Goal: Task Accomplishment & Management: Use online tool/utility

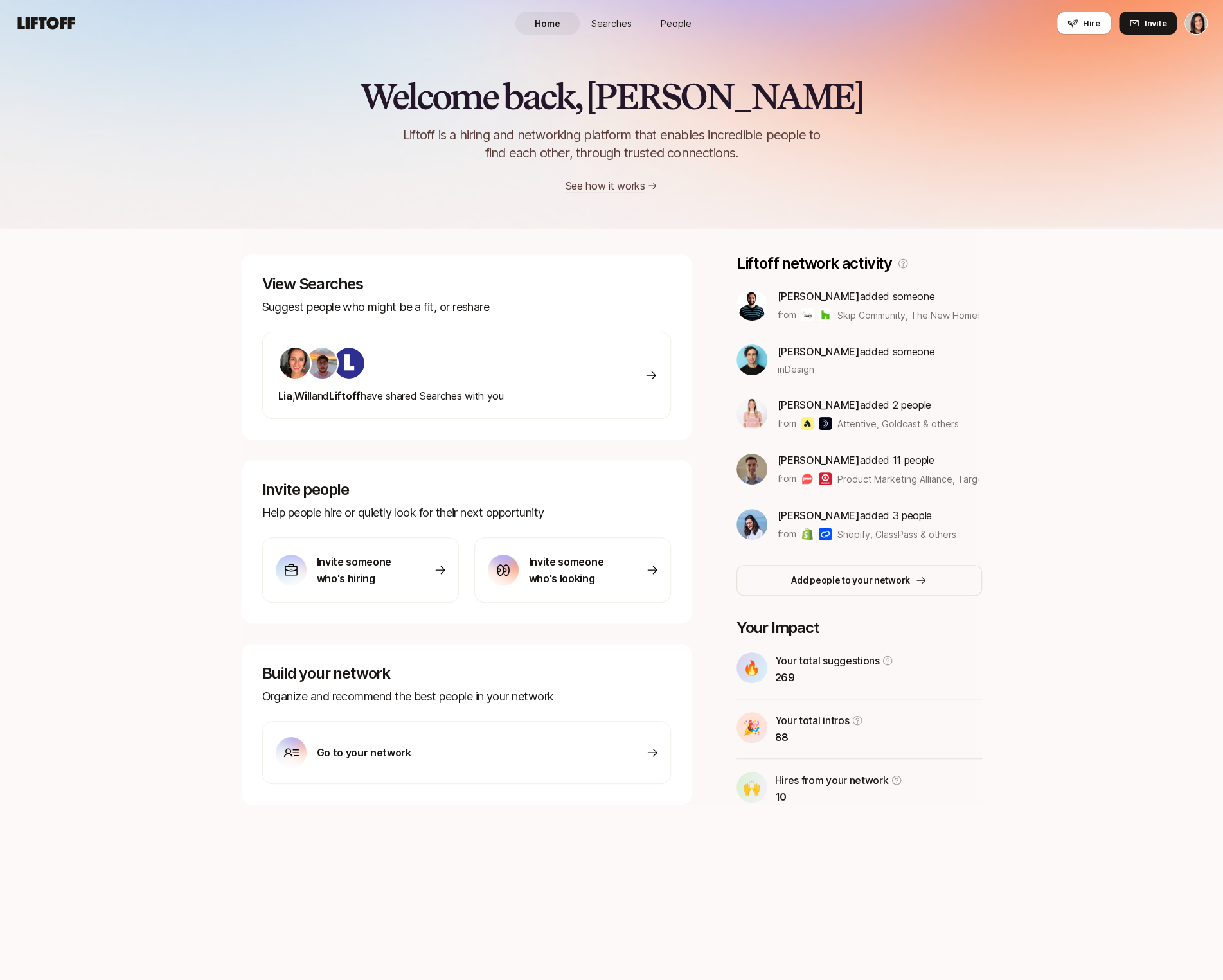
click at [687, 27] on span "People" at bounding box center [676, 23] width 31 height 13
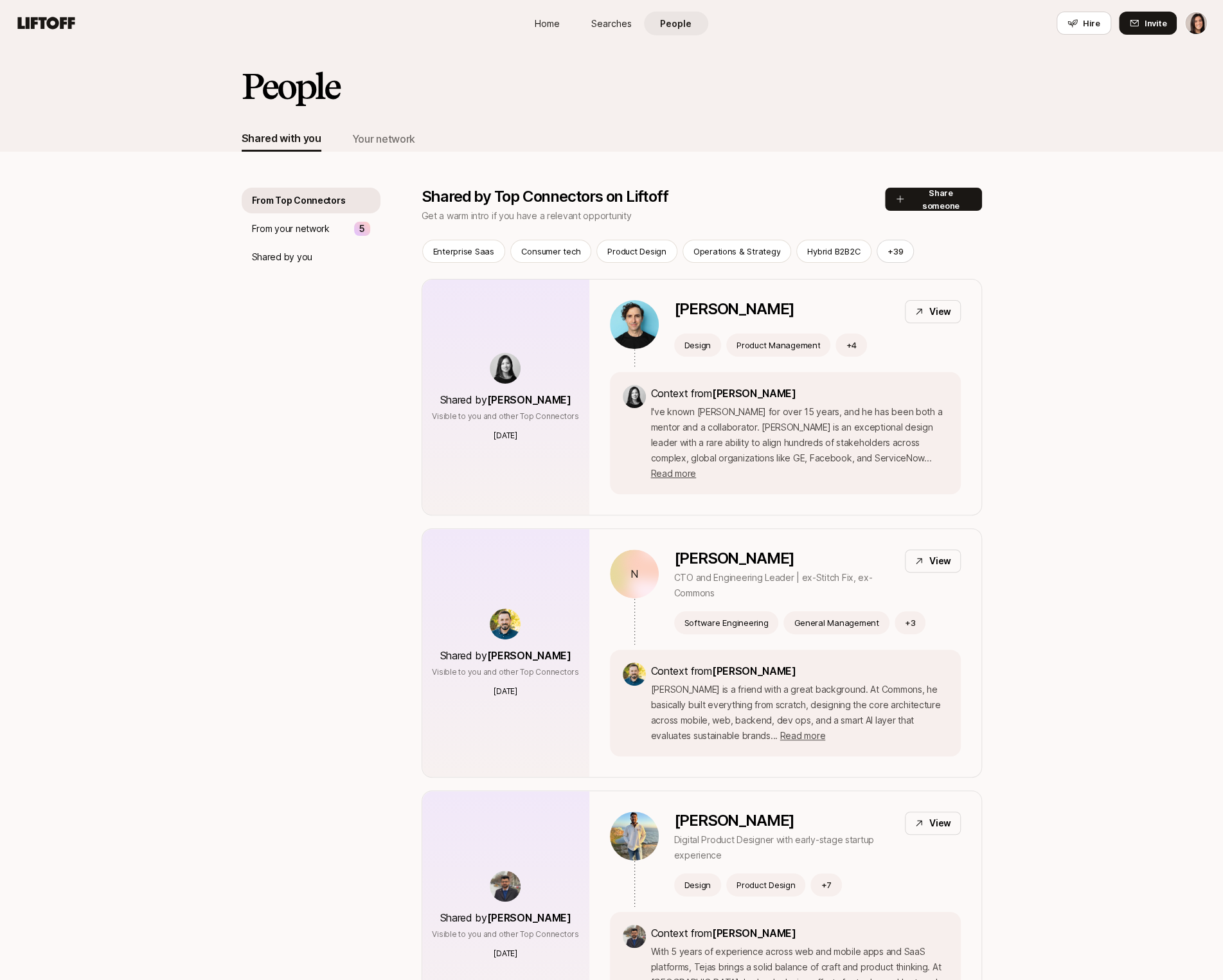
click at [618, 25] on span "Searches" at bounding box center [611, 23] width 40 height 13
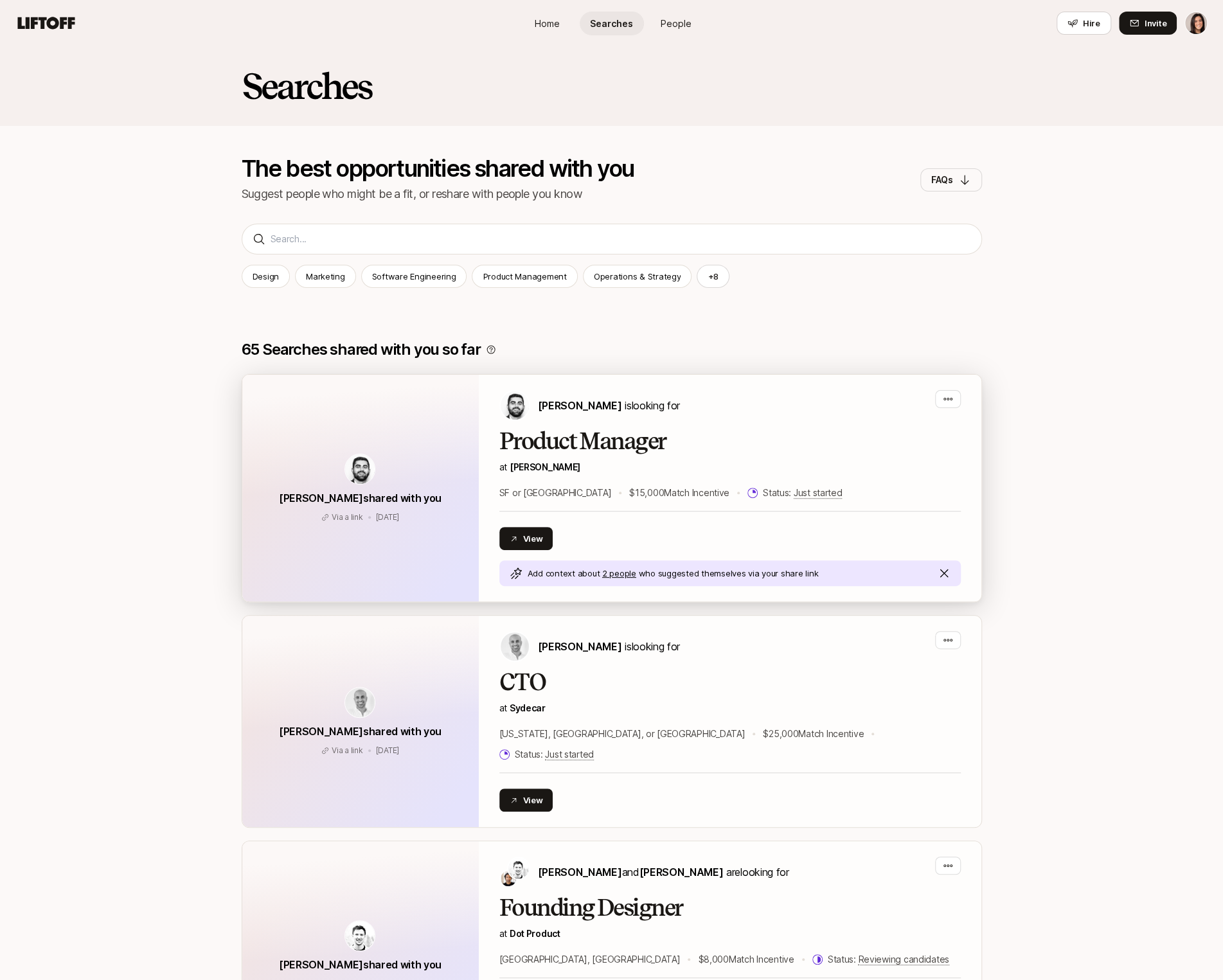
click at [711, 449] on h2 "Product Manager" at bounding box center [730, 441] width 462 height 26
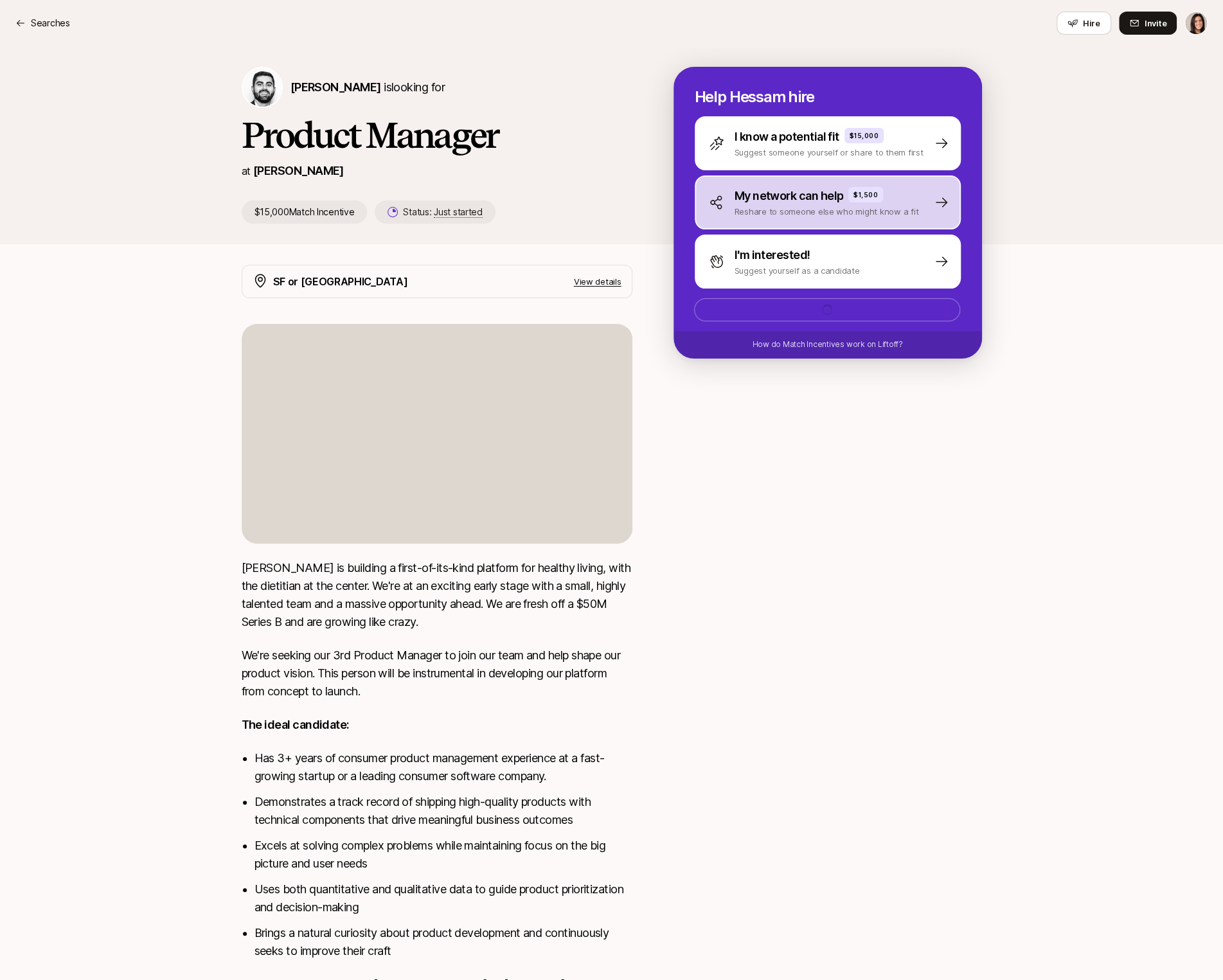
click at [798, 188] on p "My network can help" at bounding box center [788, 196] width 109 height 18
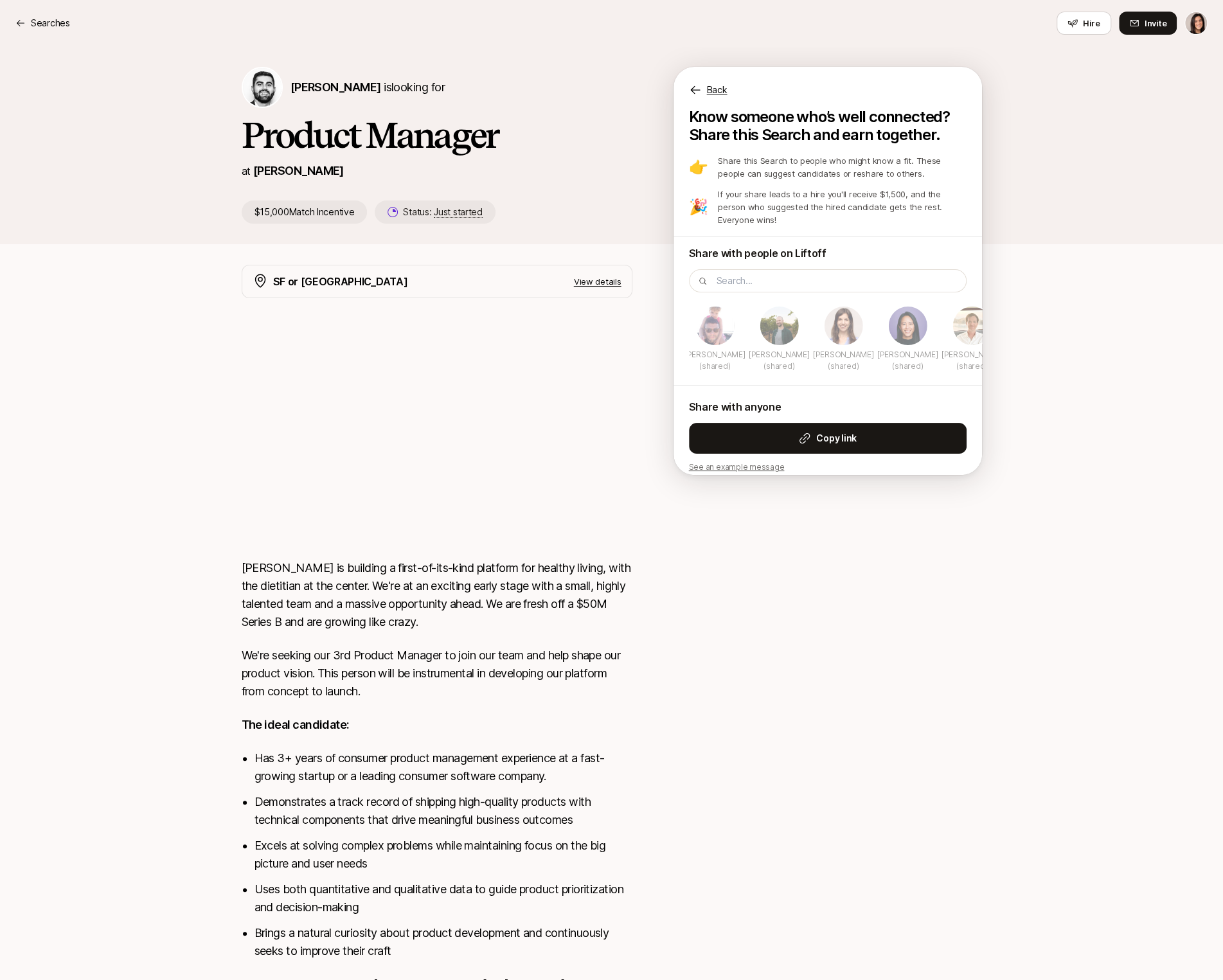
drag, startPoint x: 904, startPoint y: 317, endPoint x: 854, endPoint y: 317, distance: 50.0
click at [888, 317] on img at bounding box center [907, 325] width 38 height 38
drag, startPoint x: 910, startPoint y: 320, endPoint x: 776, endPoint y: 323, distance: 134.0
click at [808, 323] on img at bounding box center [827, 325] width 38 height 38
drag, startPoint x: 846, startPoint y: 315, endPoint x: 1025, endPoint y: 298, distance: 179.8
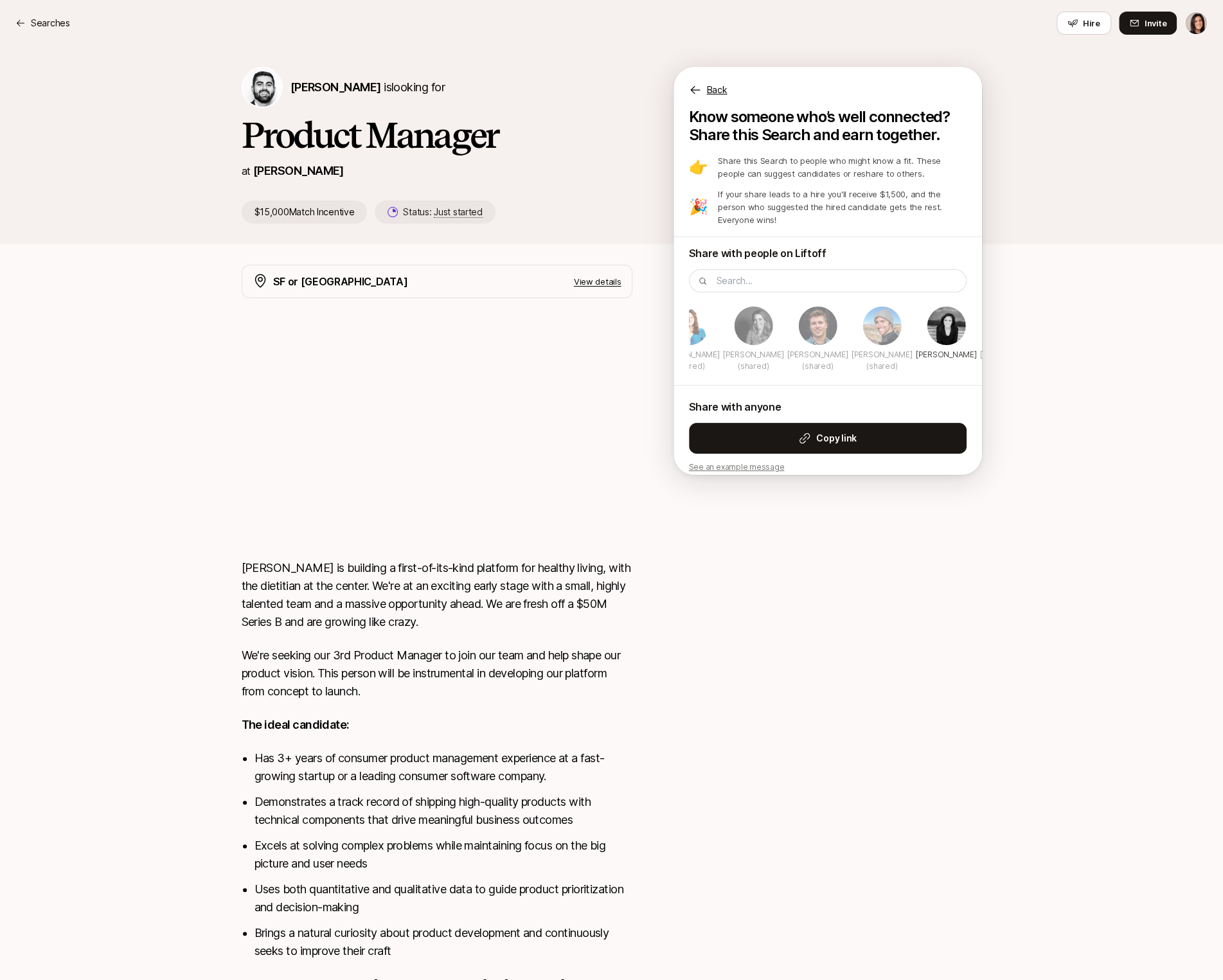
click at [1020, 298] on div "[PERSON_NAME] is looking for Product Manager at [PERSON_NAME] $15,000 Match Inc…" at bounding box center [611, 645] width 1223 height 1198
drag, startPoint x: 917, startPoint y: 325, endPoint x: 648, endPoint y: 317, distance: 269.1
click at [649, 317] on div "[PERSON_NAME] is looking for Product Manager at [PERSON_NAME] $15,000 Match Inc…" at bounding box center [611, 645] width 1223 height 1198
drag, startPoint x: 920, startPoint y: 323, endPoint x: 728, endPoint y: 323, distance: 192.0
click at [489, 323] on div "[PERSON_NAME] (shared) [PERSON_NAME] (shared) [PERSON_NAME] (shared) [PERSON_NA…" at bounding box center [337, 345] width 304 height 79
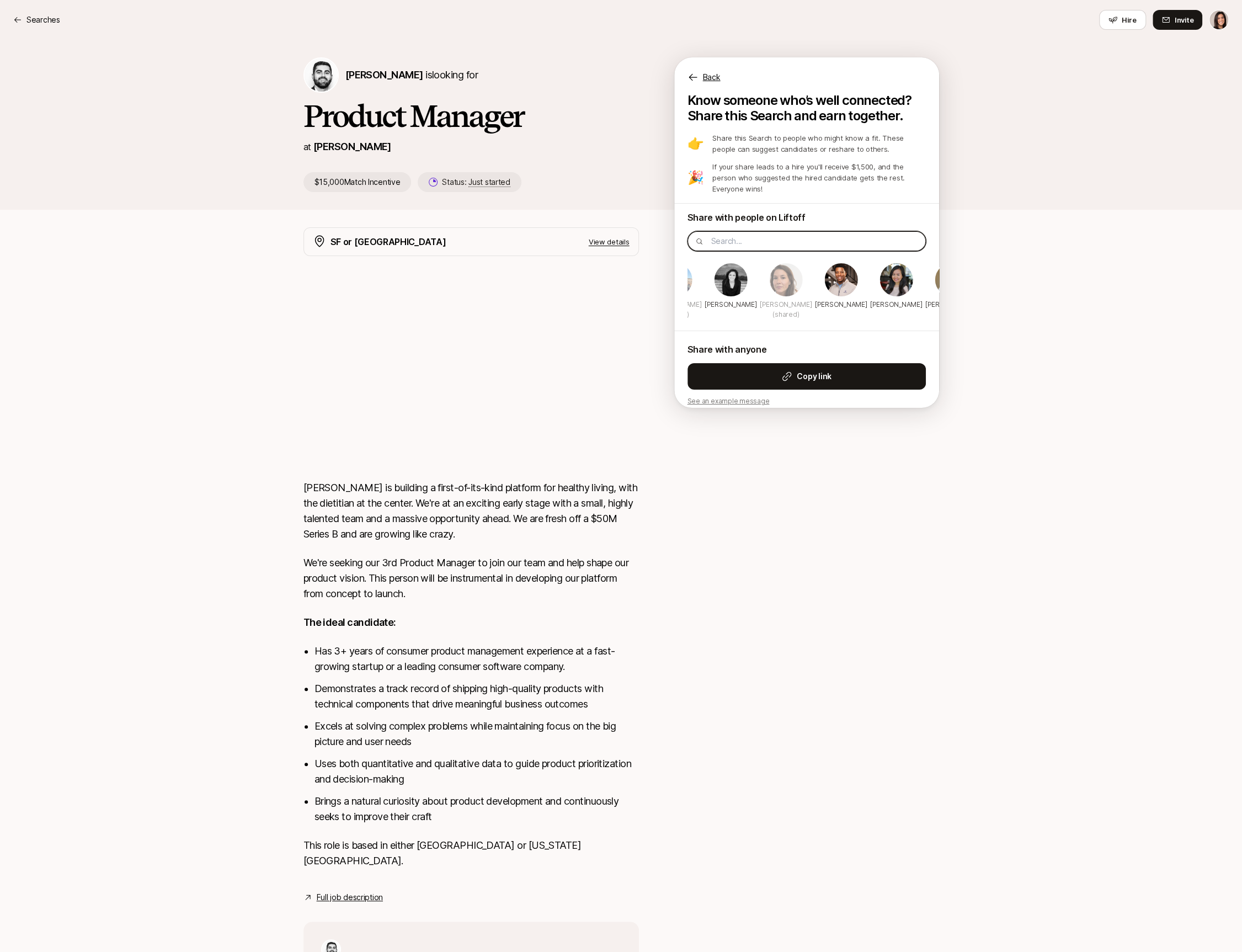
click at [771, 235] on input at bounding box center [814, 241] width 207 height 13
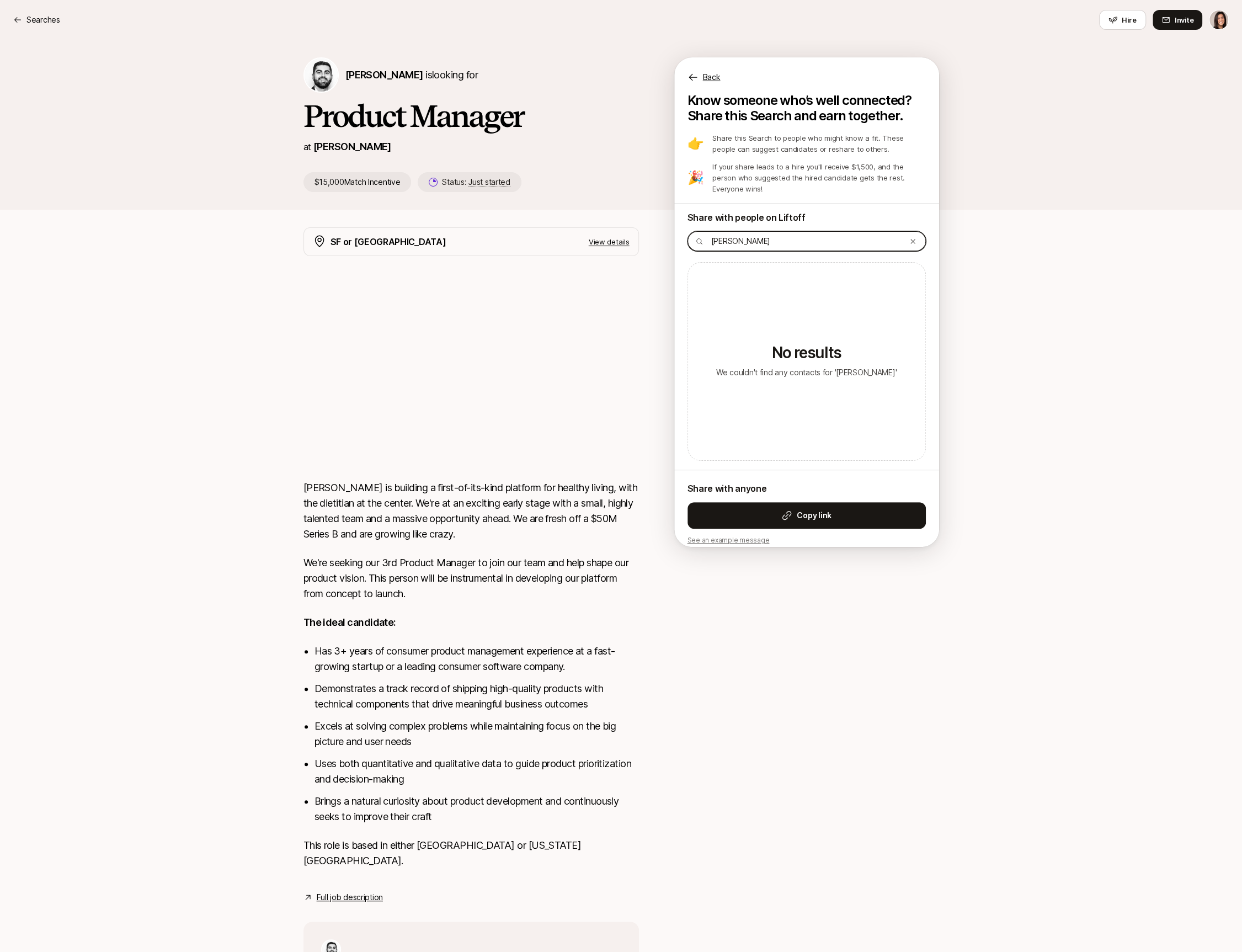
type input "[PERSON_NAME]"
click at [922, 233] on div "[PERSON_NAME]" at bounding box center [807, 241] width 239 height 20
click at [915, 233] on div at bounding box center [913, 241] width 11 height 19
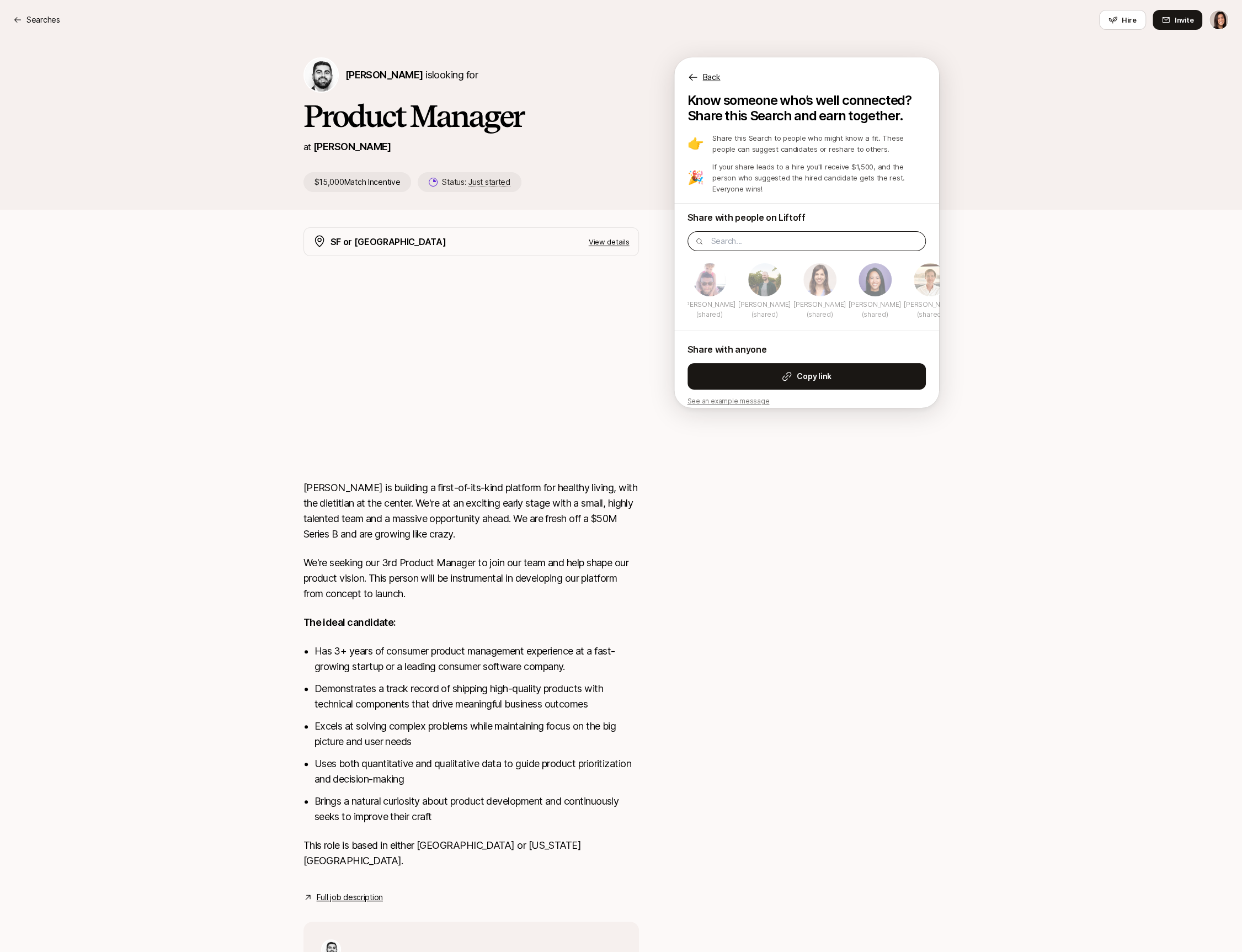
click at [747, 396] on p "See an example message" at bounding box center [807, 401] width 239 height 10
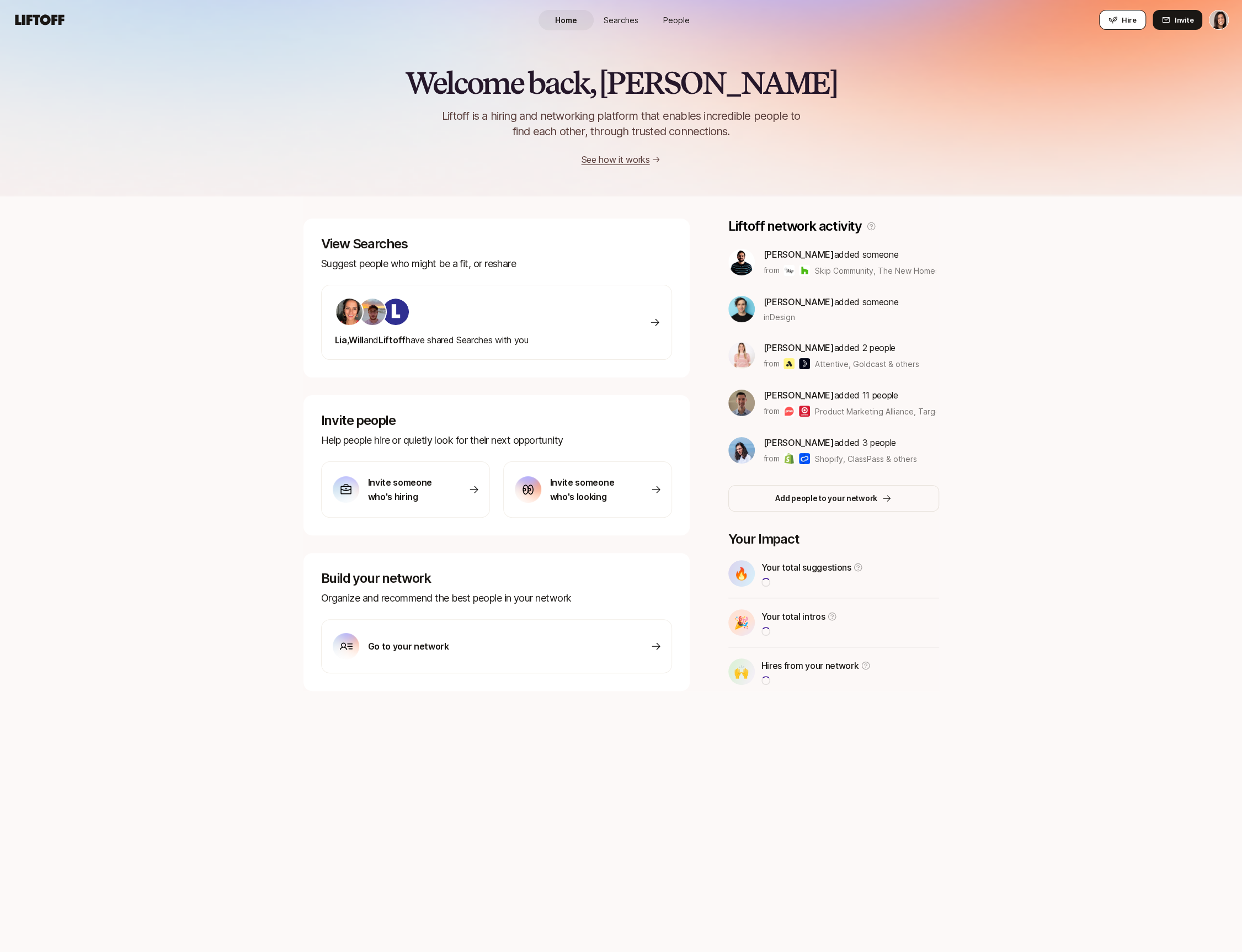
click at [1135, 29] on button "Hire" at bounding box center [1122, 19] width 47 height 20
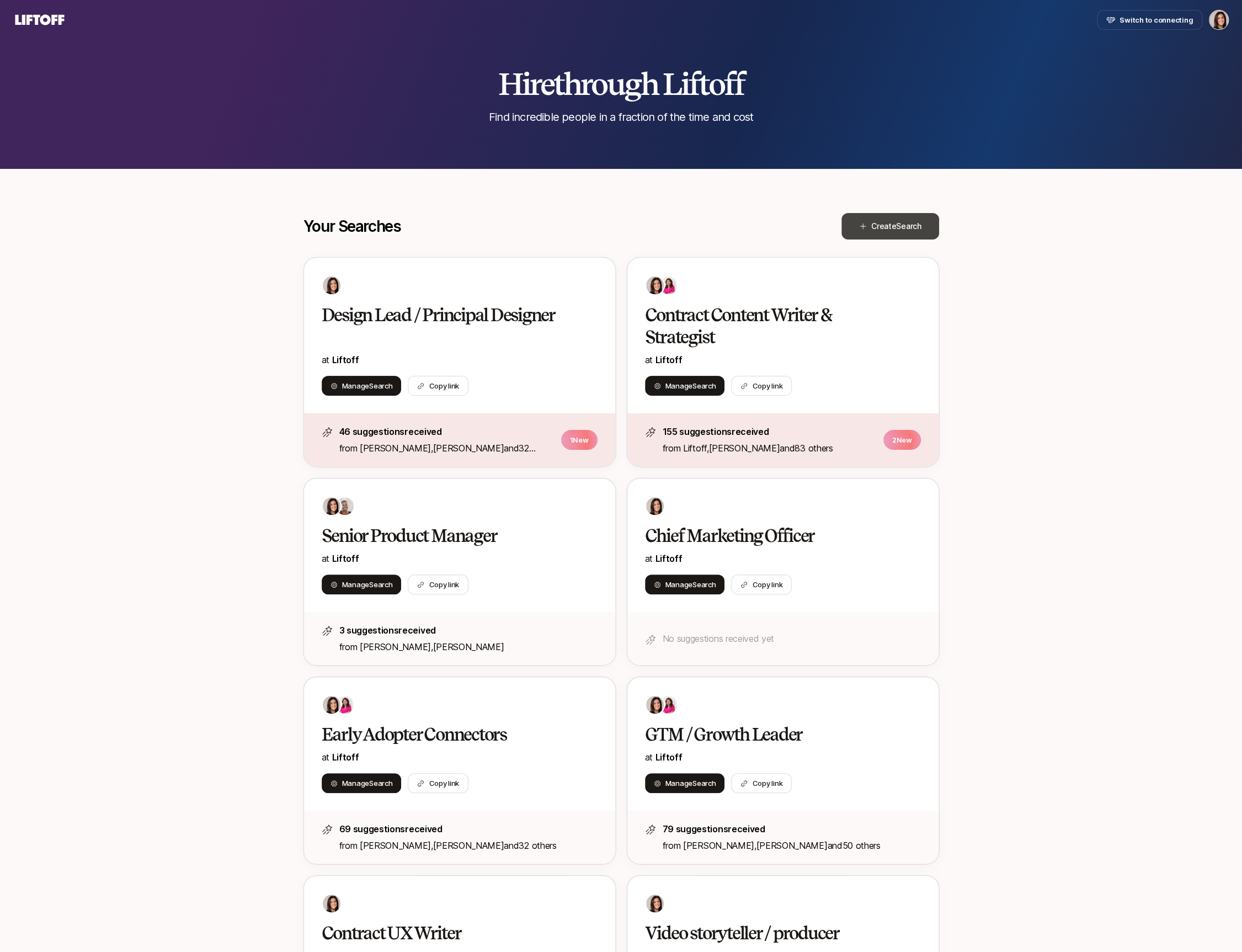
click at [904, 223] on span "Search" at bounding box center [909, 226] width 25 height 10
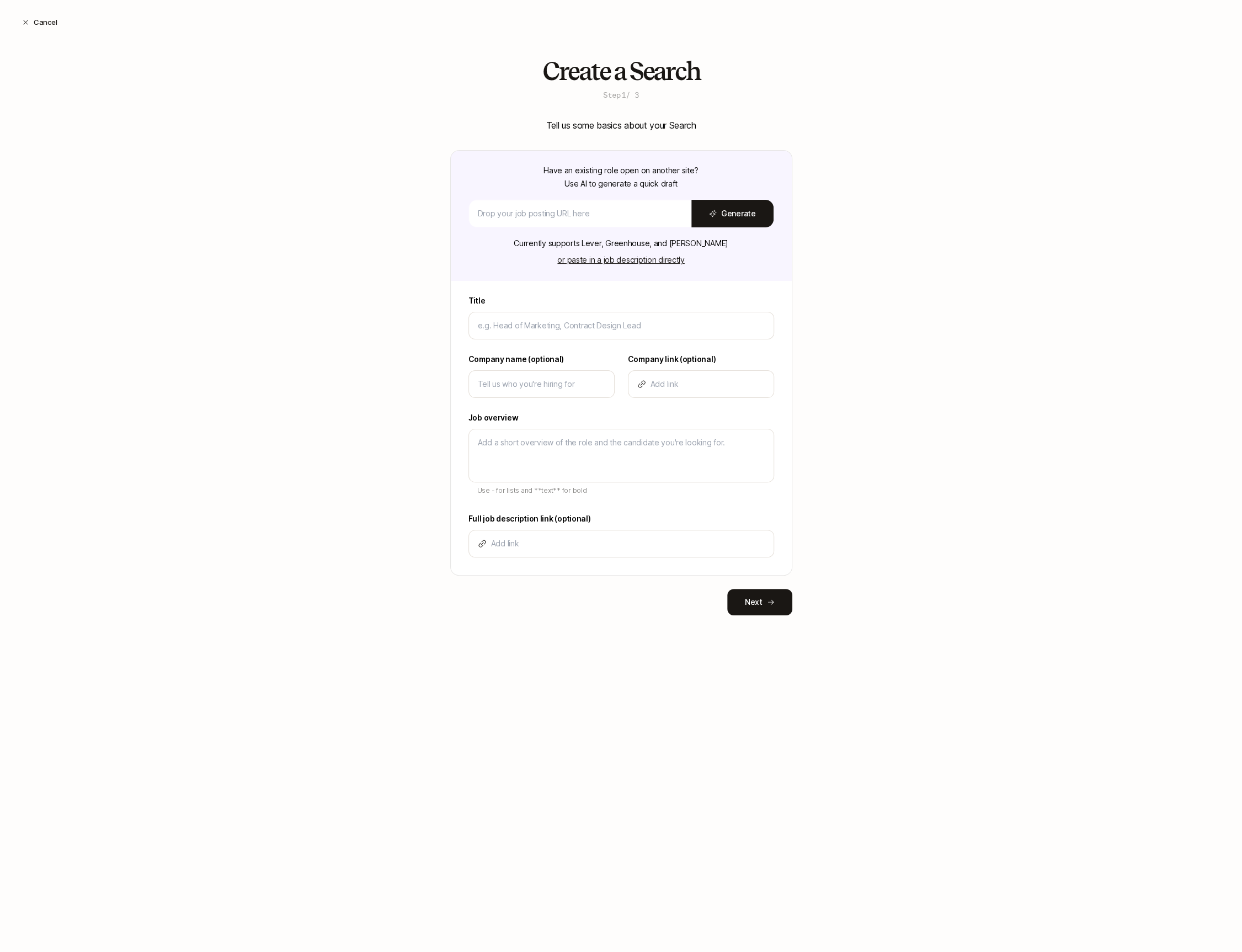
drag, startPoint x: 649, startPoint y: 93, endPoint x: 561, endPoint y: 93, distance: 88.0
click at [561, 93] on div "Create a Search Step 1 / 3" at bounding box center [621, 79] width 342 height 43
copy div "Step 1 / 3"
